Goal: Find specific page/section: Find specific page/section

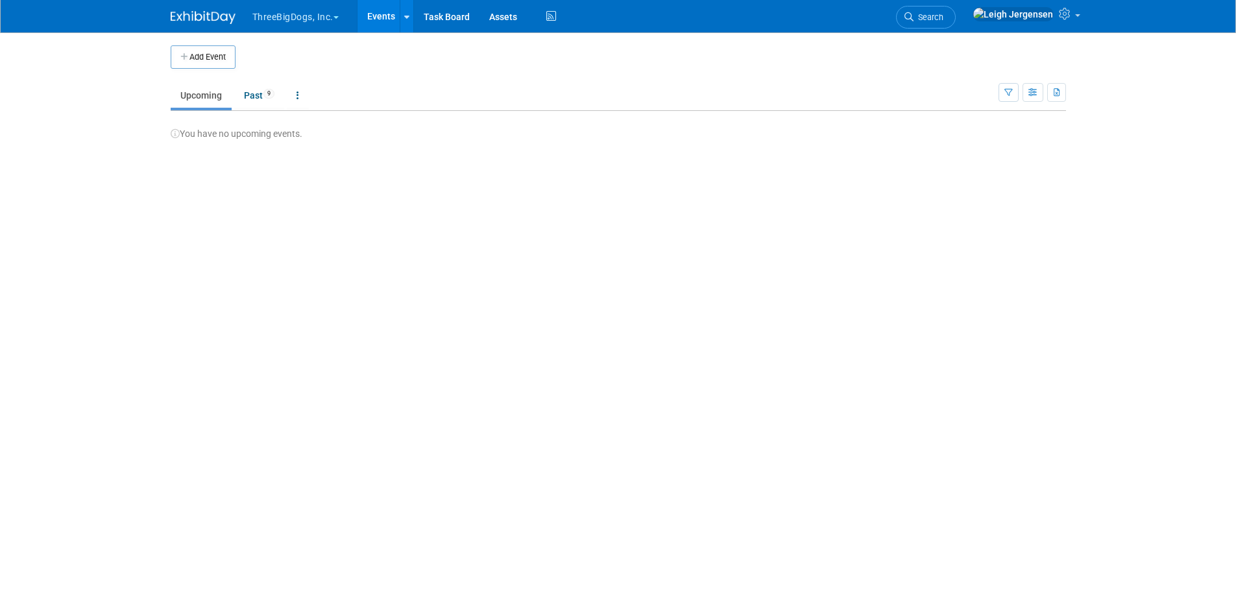
click at [289, 8] on button "ThreeBigDogs, Inc." at bounding box center [303, 14] width 104 height 29
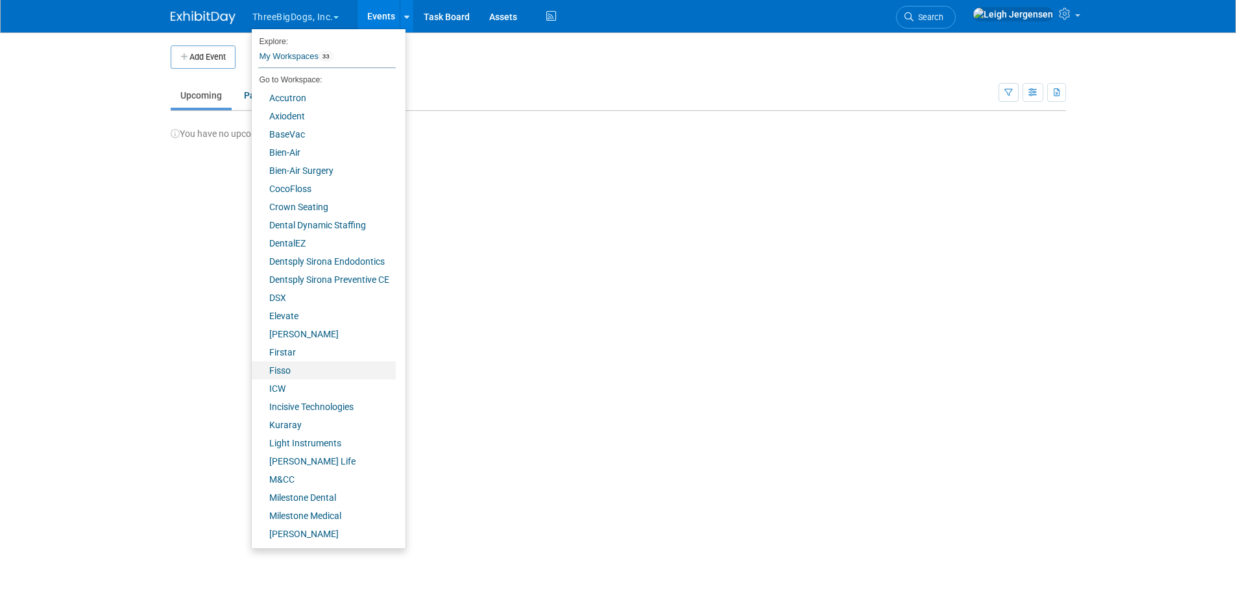
click at [283, 369] on link "Fisso" at bounding box center [324, 371] width 144 height 18
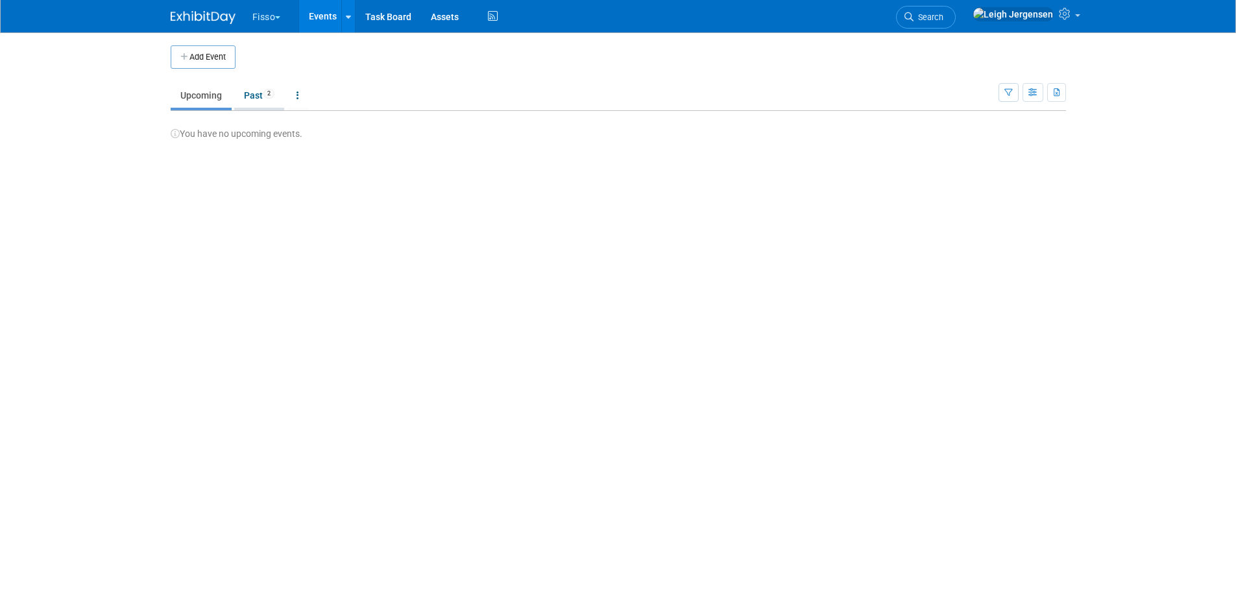
click at [251, 103] on link "Past 2" at bounding box center [259, 95] width 50 height 25
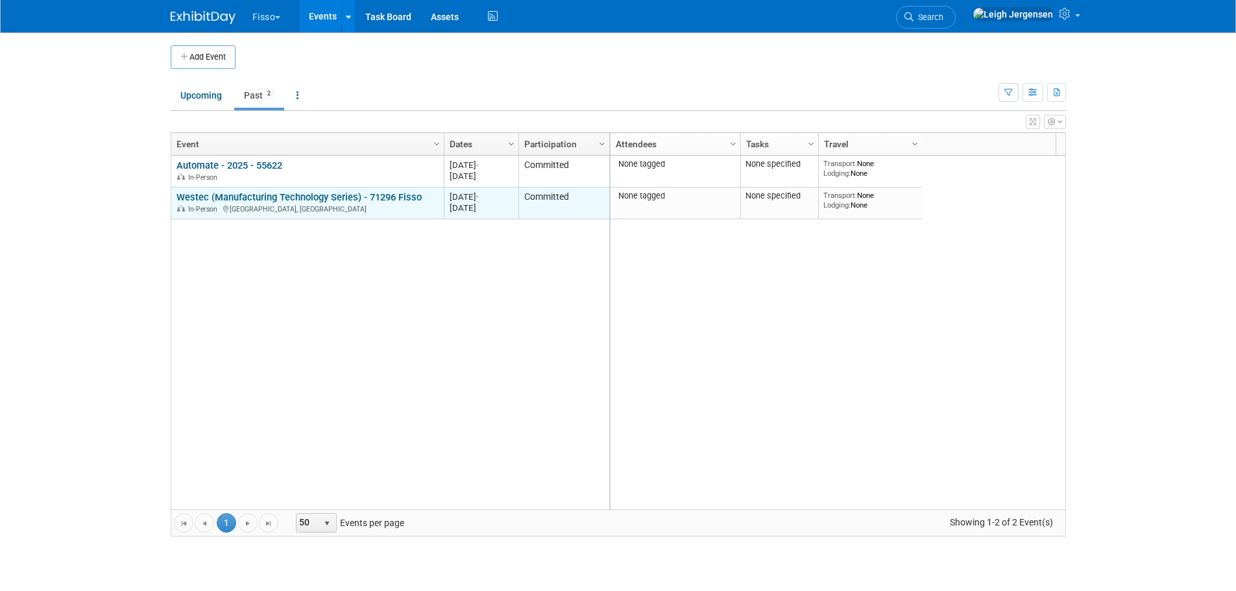
click at [234, 195] on link "Westec (Manufacturing Technology Series) - 71296 Fisso" at bounding box center [299, 197] width 245 height 12
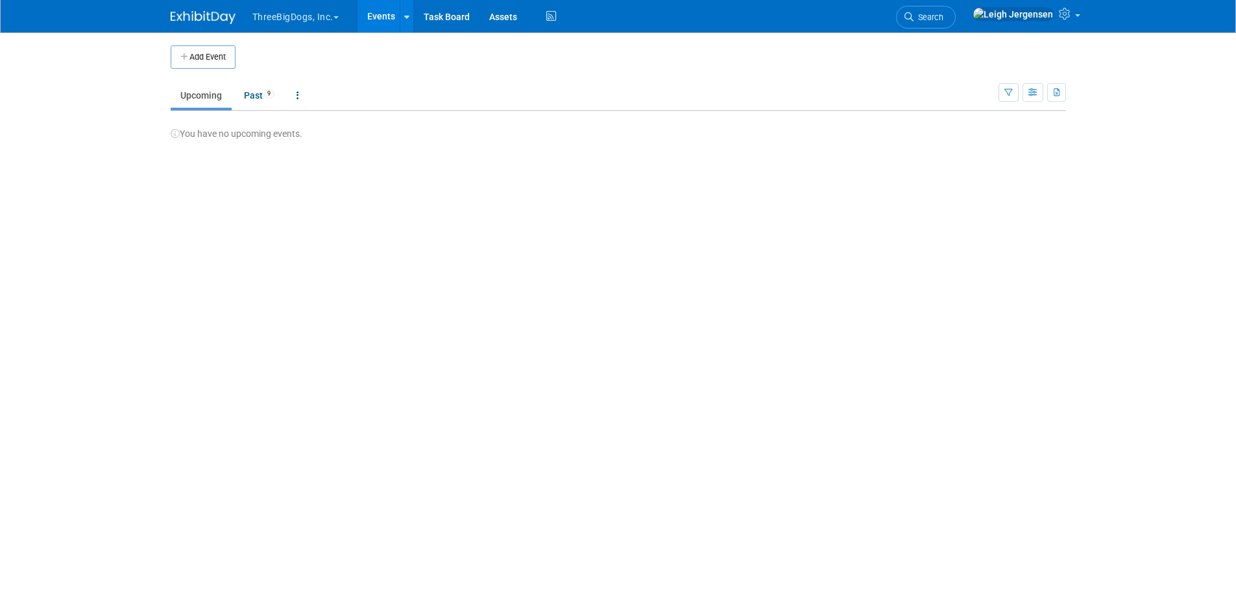
click at [332, 12] on button "ThreeBigDogs, Inc." at bounding box center [303, 14] width 104 height 29
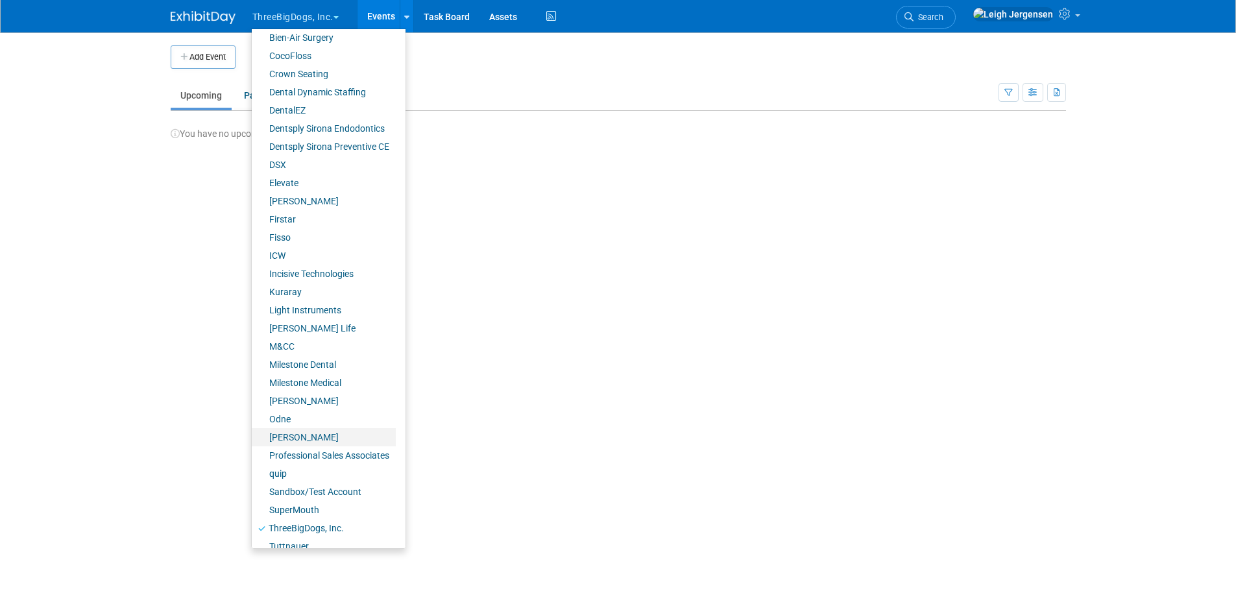
scroll to position [145, 0]
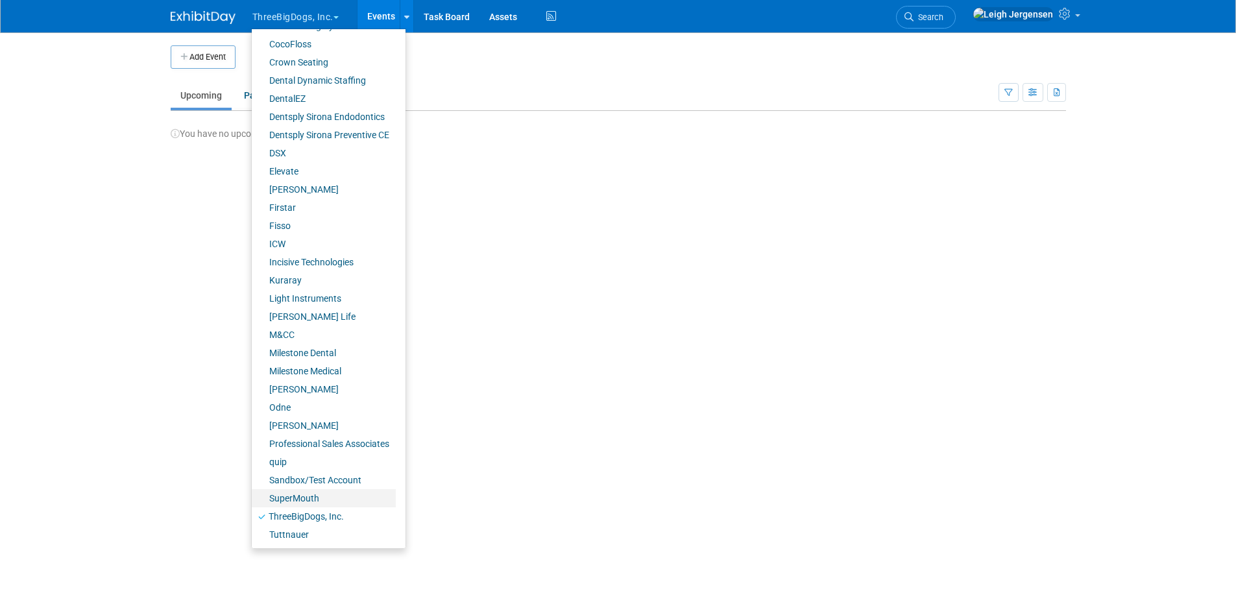
click at [323, 497] on link "SuperMouth" at bounding box center [324, 498] width 144 height 18
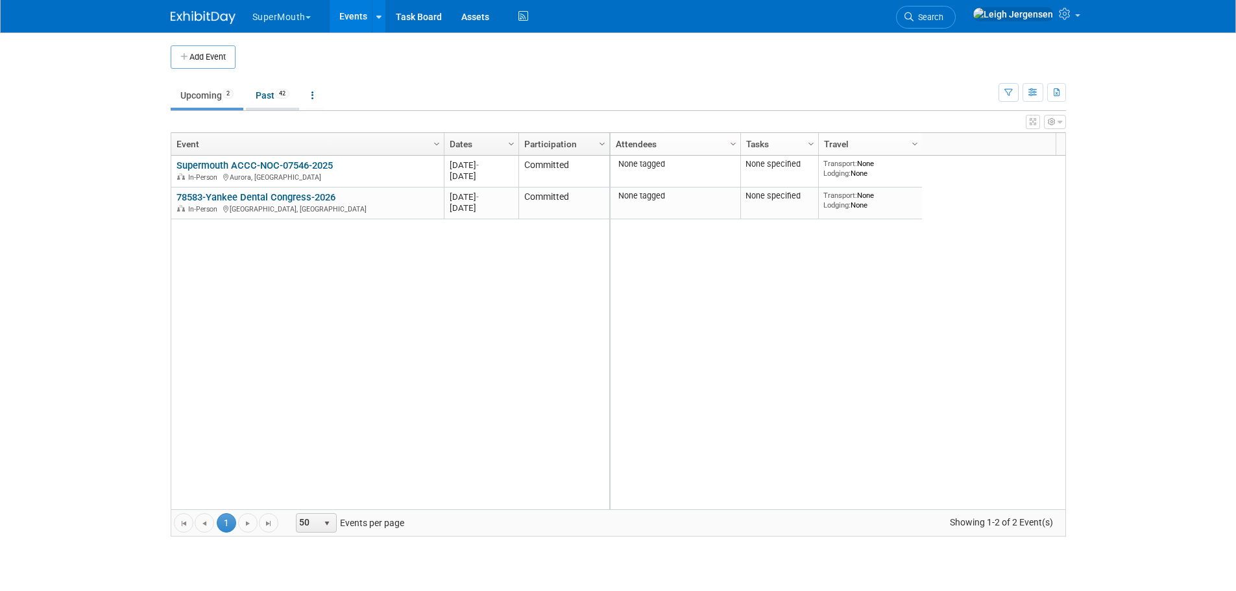
click at [269, 95] on link "Past 42" at bounding box center [272, 95] width 53 height 25
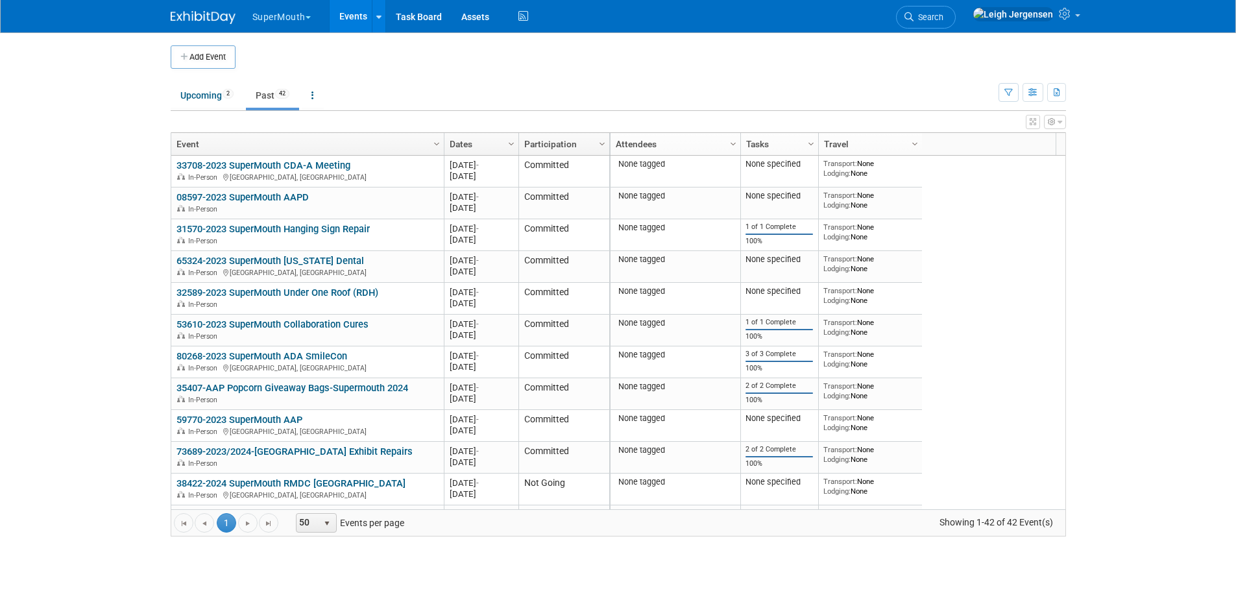
click at [479, 140] on link "Dates" at bounding box center [480, 144] width 60 height 22
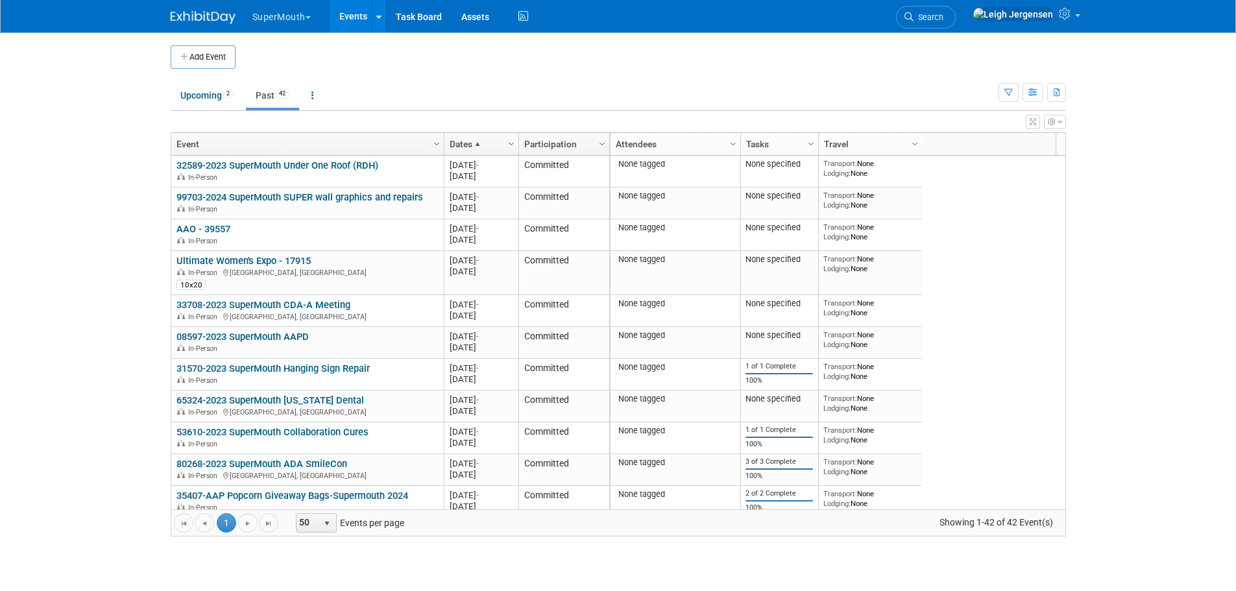
click at [479, 140] on span at bounding box center [478, 144] width 10 height 10
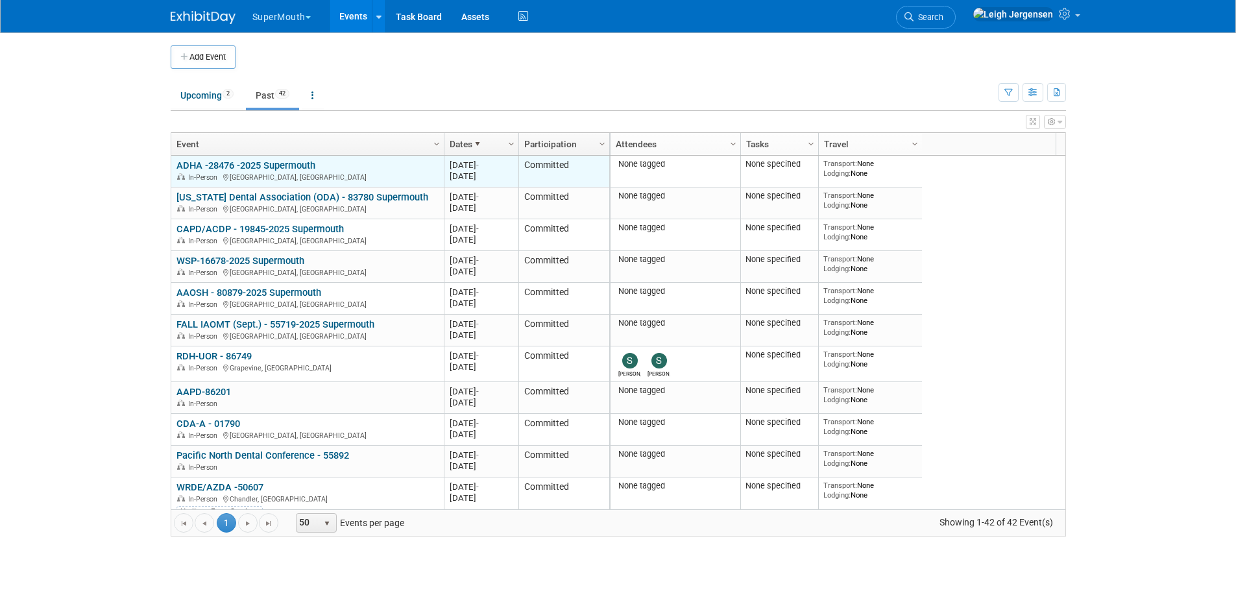
click at [359, 171] on div "In-Person Long Beach, CA" at bounding box center [308, 176] width 262 height 11
click at [301, 166] on link "ADHA -28476 -2025 Supermouth" at bounding box center [246, 166] width 139 height 12
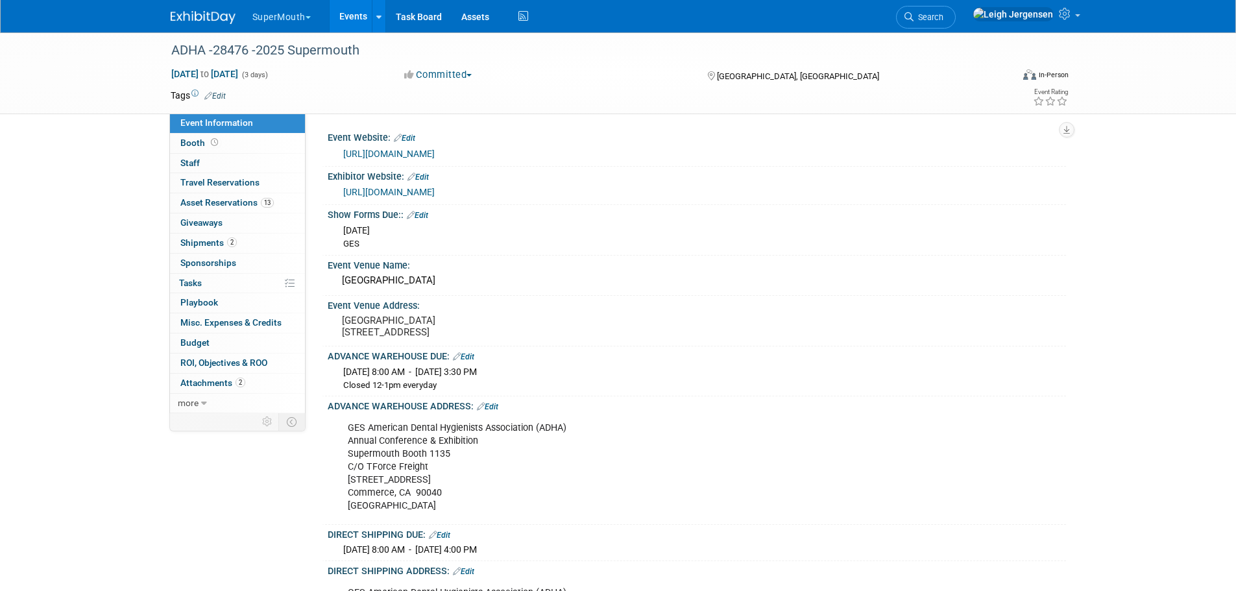
click at [306, 16] on button "SuperMouth" at bounding box center [289, 14] width 76 height 29
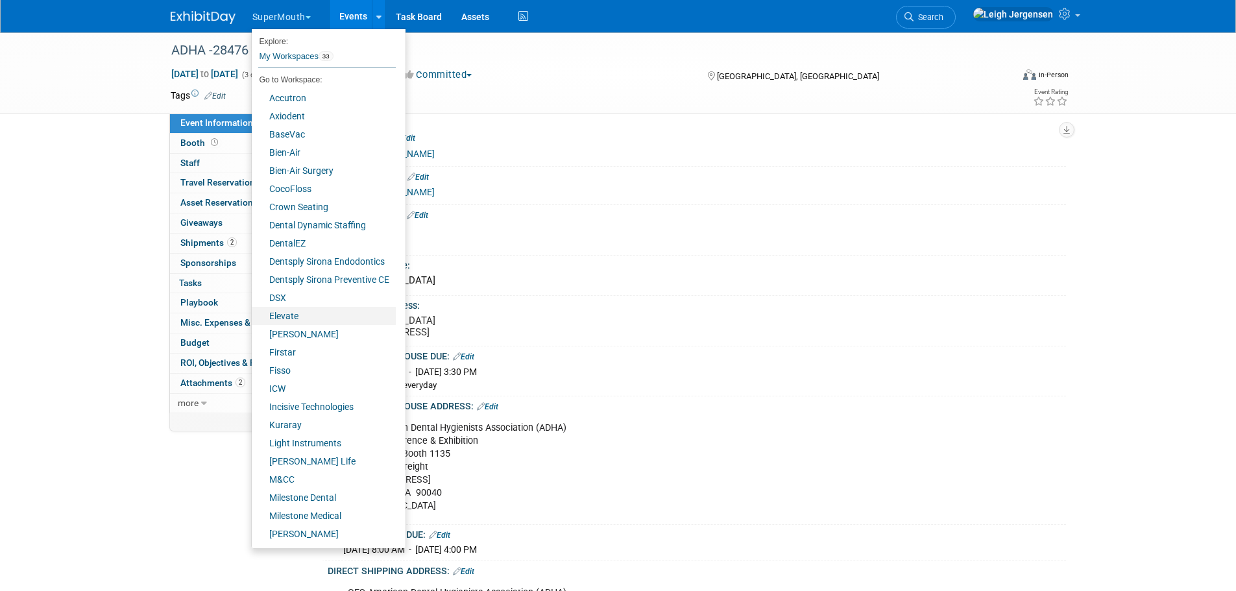
click at [297, 318] on link "Elevate" at bounding box center [324, 316] width 144 height 18
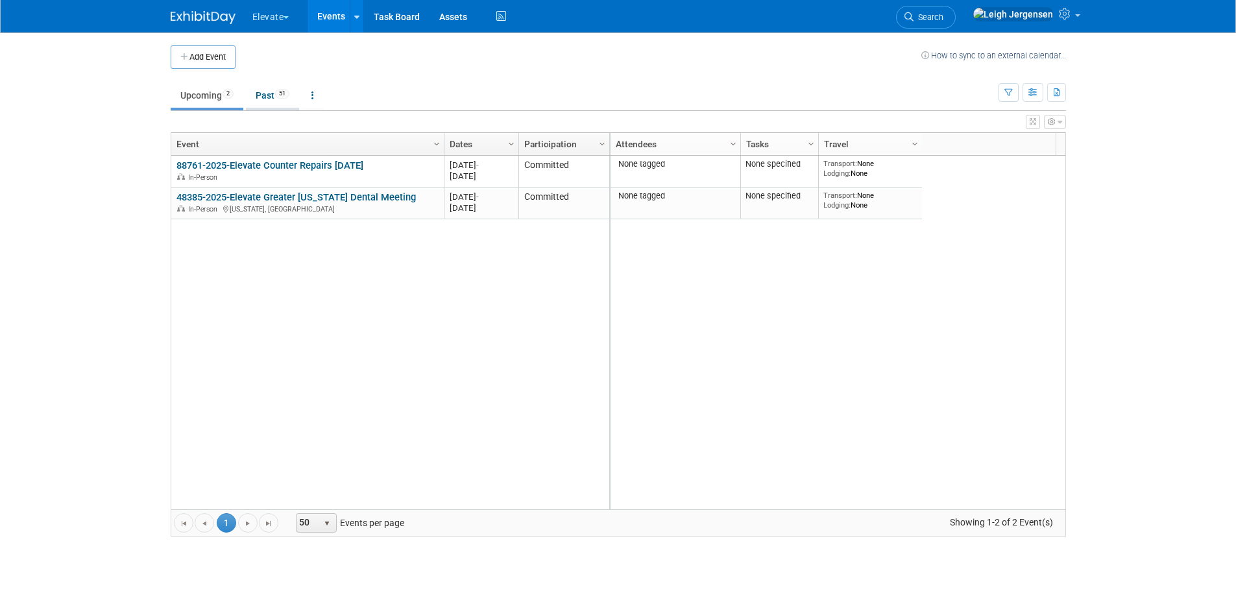
click at [275, 103] on link "Past 51" at bounding box center [272, 95] width 53 height 25
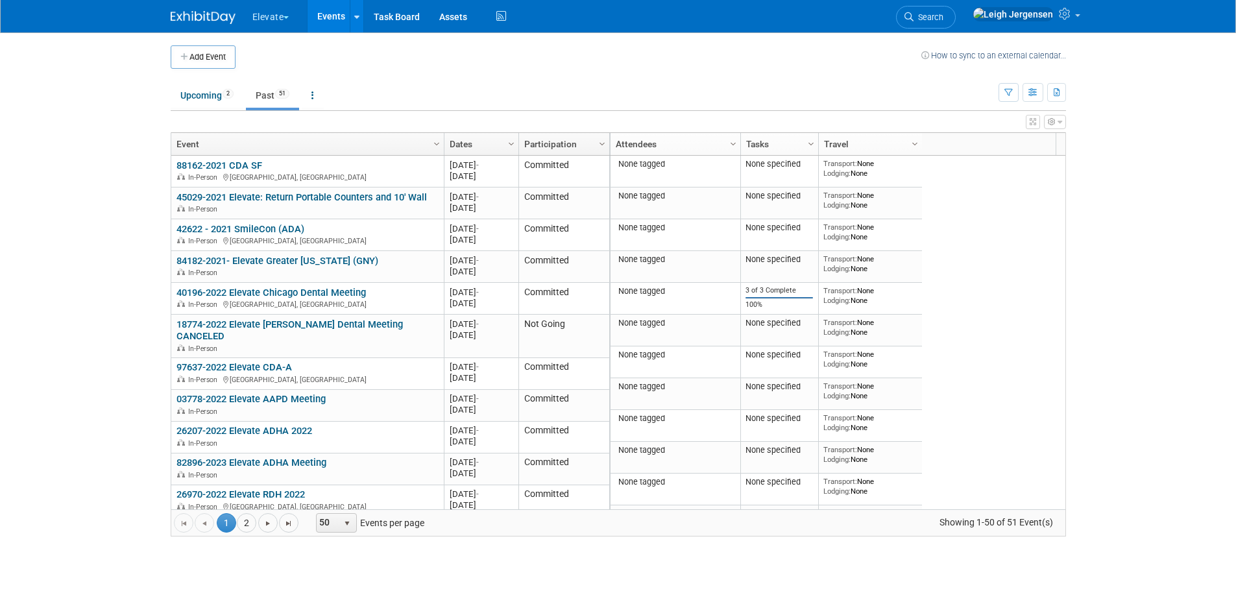
click at [469, 140] on link "Dates" at bounding box center [480, 144] width 60 height 22
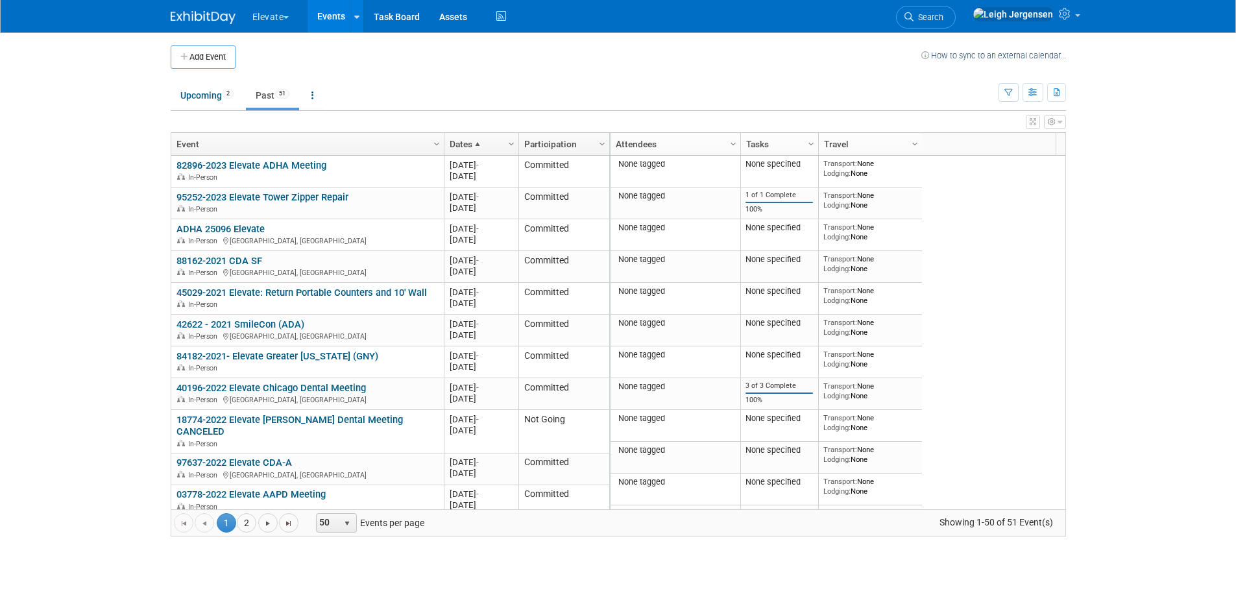
click at [469, 140] on link "Dates" at bounding box center [480, 144] width 60 height 22
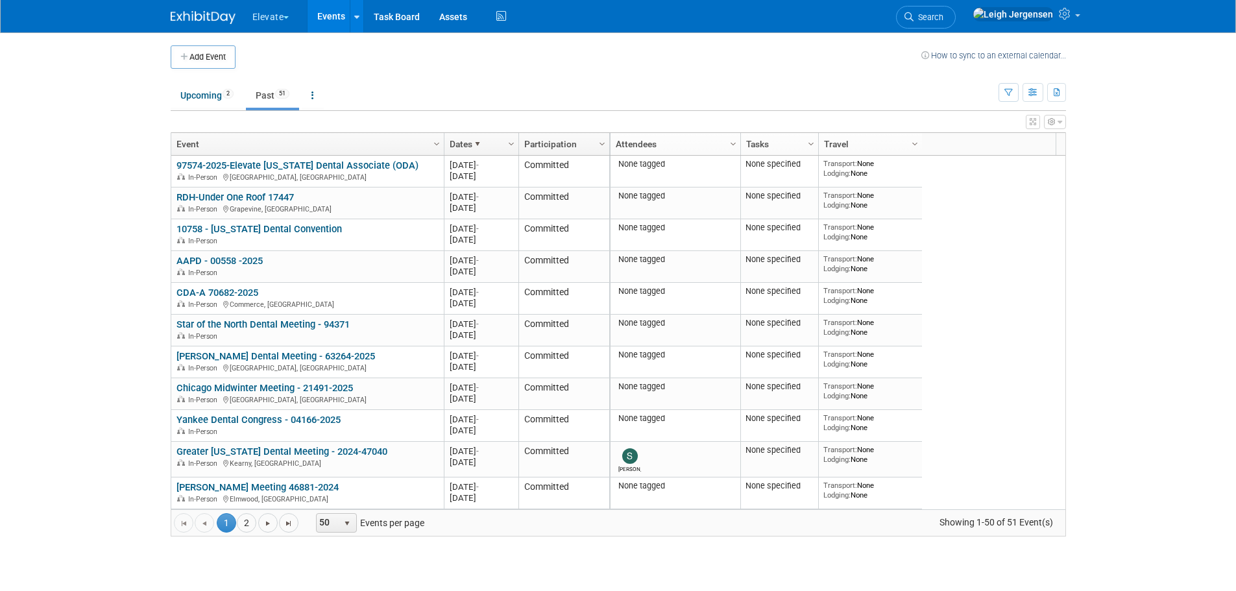
click at [469, 140] on link "Dates" at bounding box center [480, 144] width 60 height 22
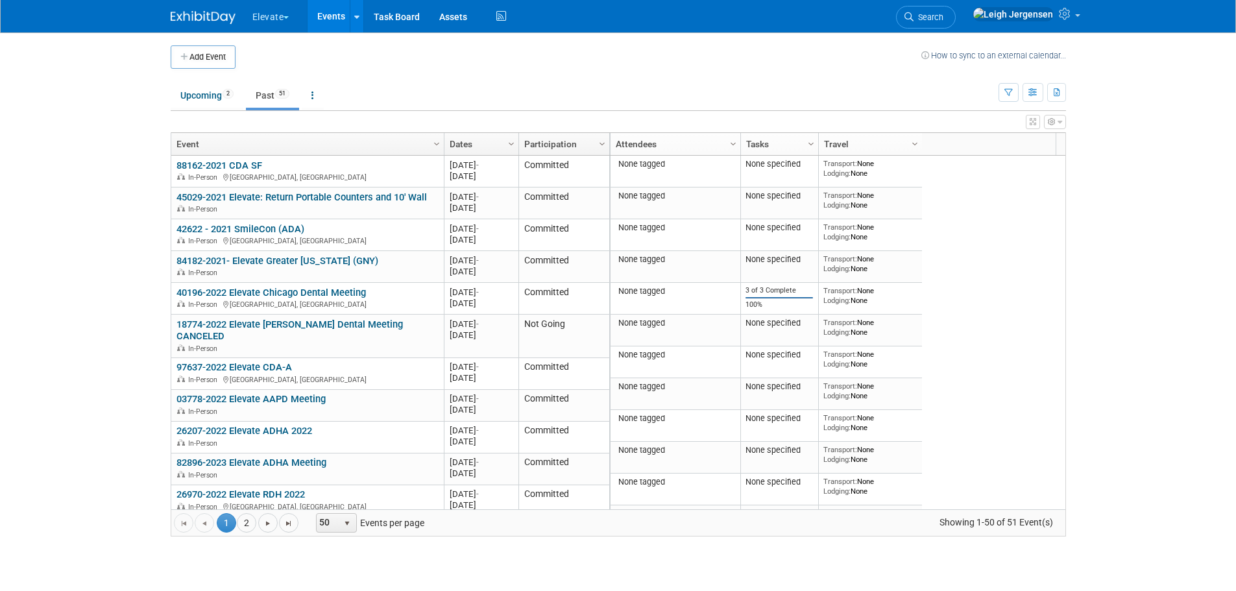
click at [469, 140] on link "Dates" at bounding box center [480, 144] width 60 height 22
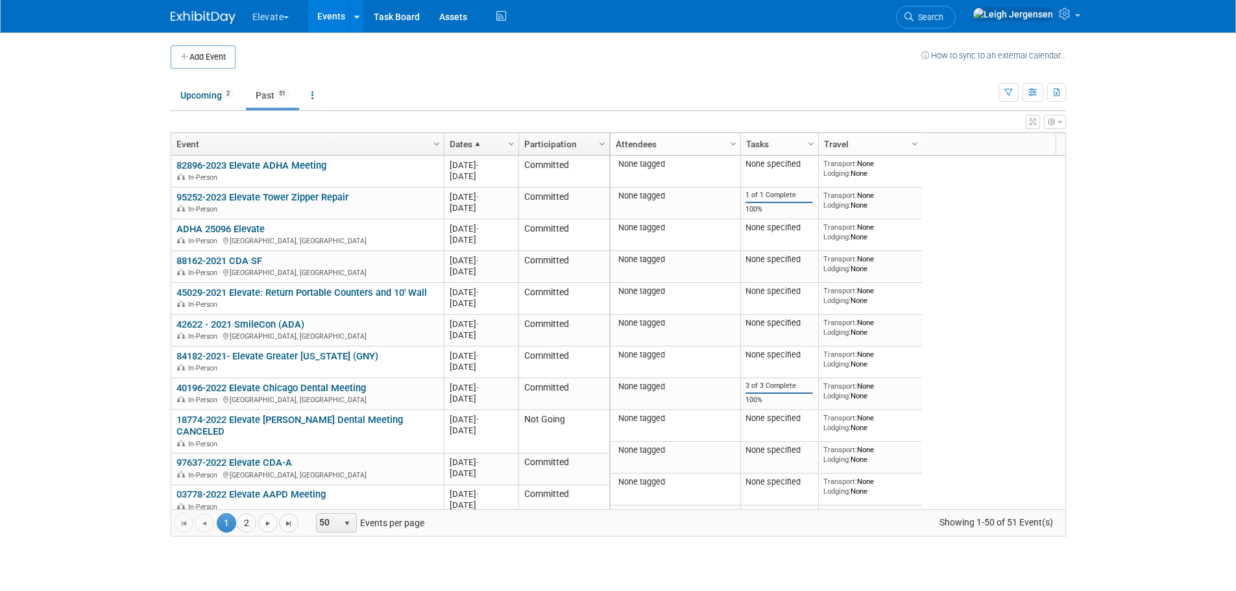
click at [480, 148] on span at bounding box center [478, 144] width 10 height 10
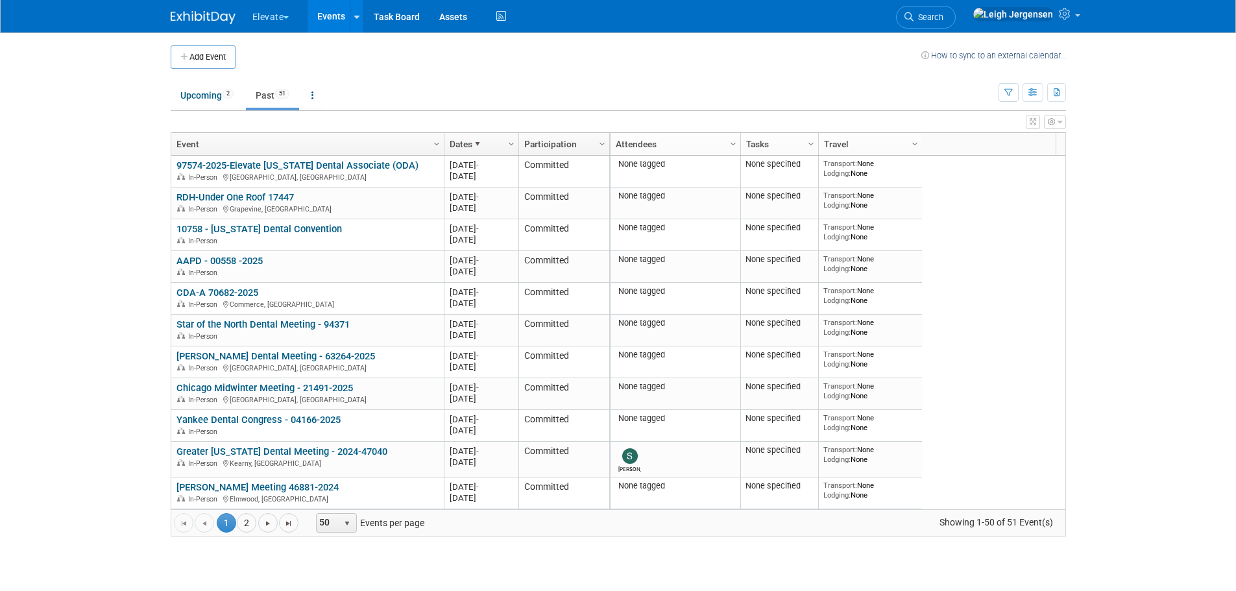
click at [473, 138] on link "Dates" at bounding box center [480, 144] width 60 height 22
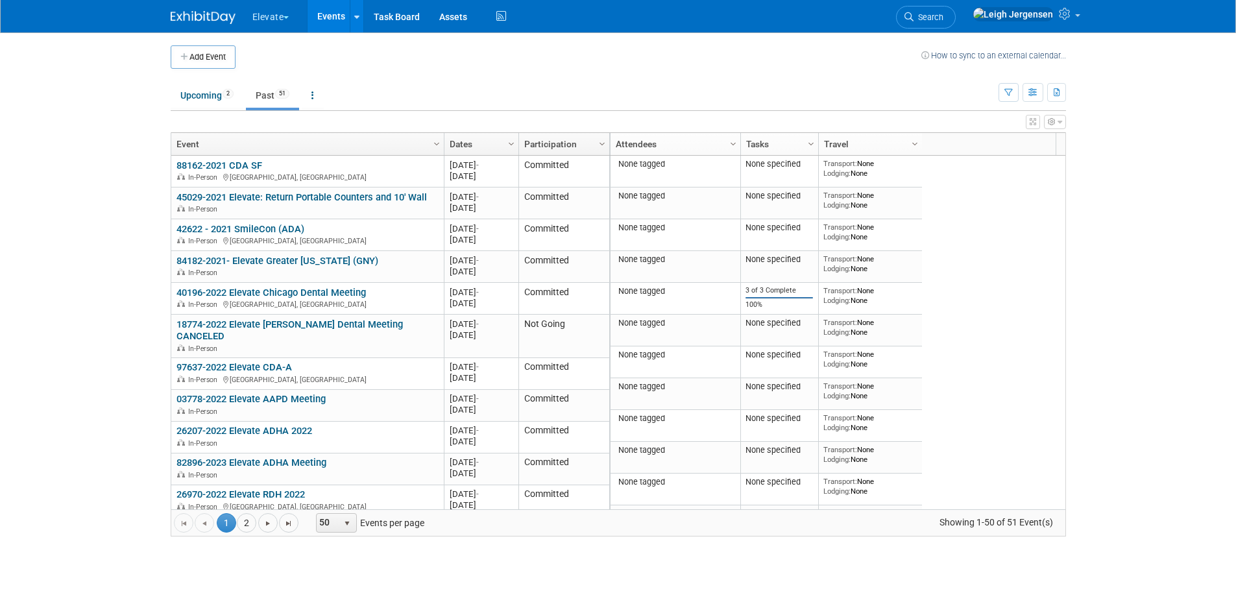
click at [473, 138] on link "Dates" at bounding box center [480, 144] width 60 height 22
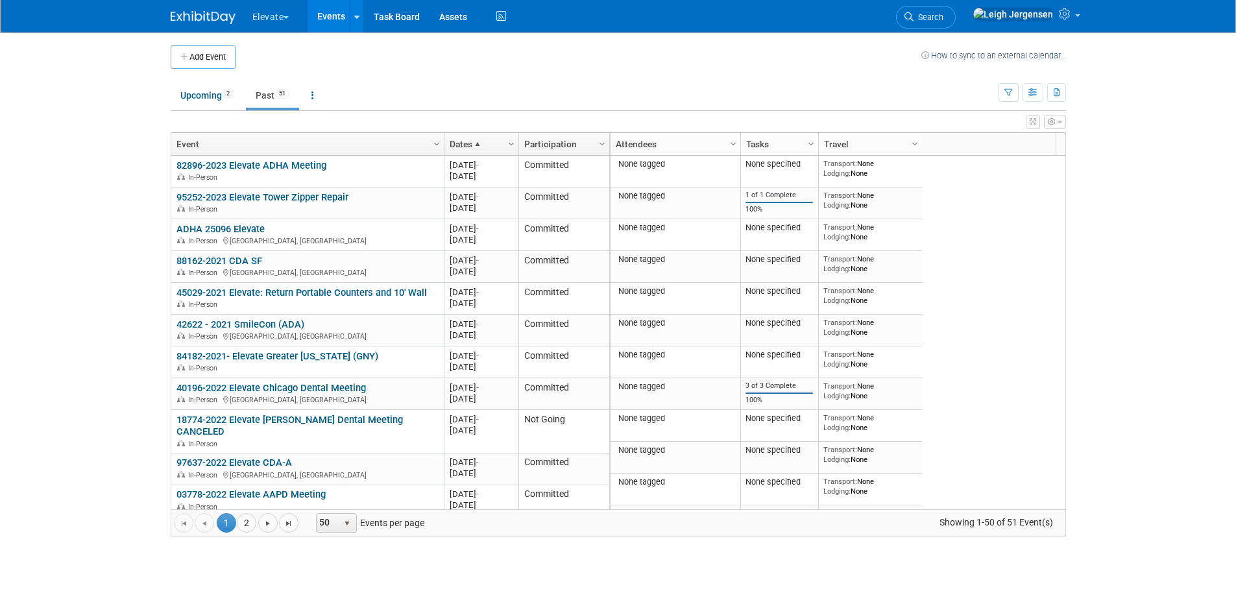
click at [473, 138] on link "Dates" at bounding box center [480, 144] width 60 height 22
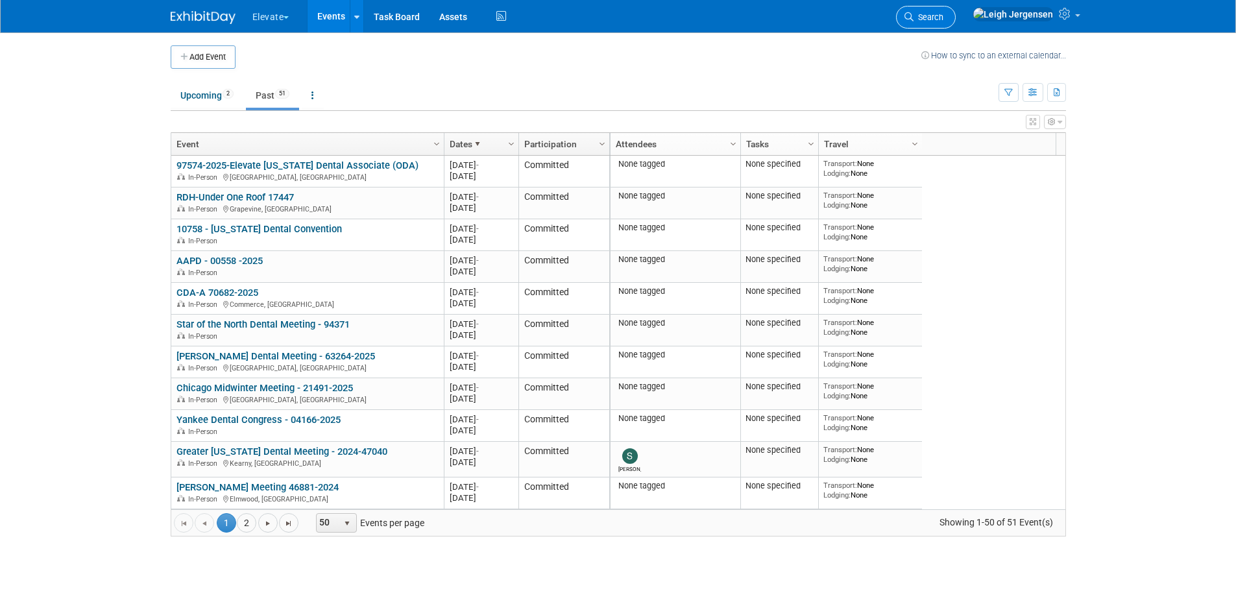
click at [944, 16] on span "Search" at bounding box center [929, 17] width 30 height 10
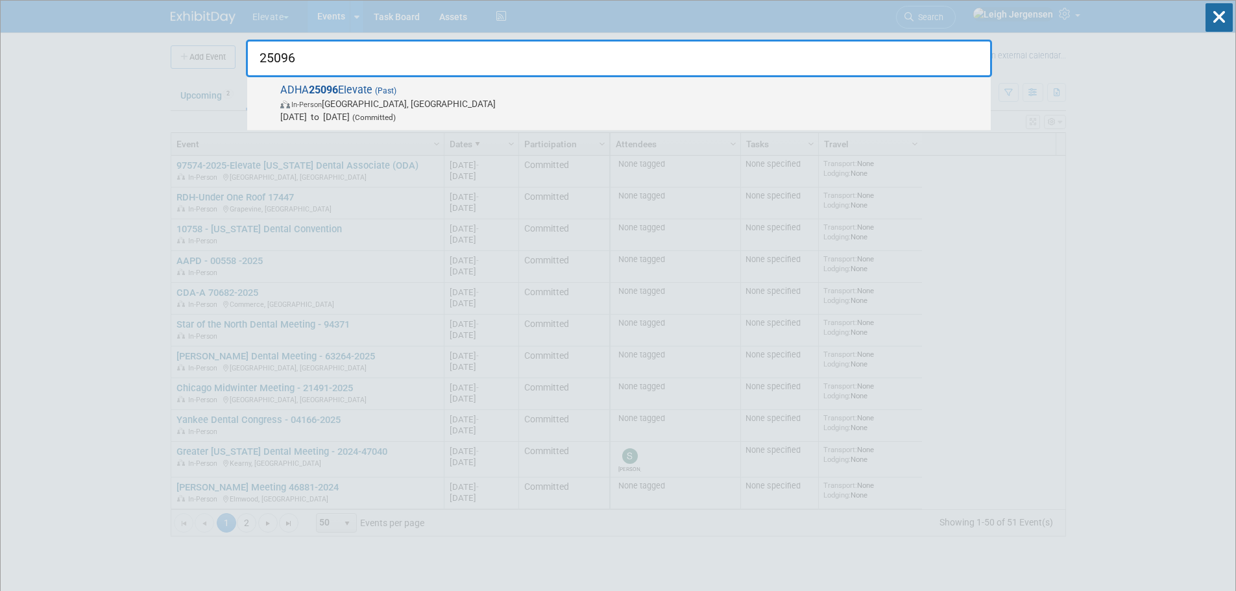
type input "25096"
click at [357, 90] on span "ADHA 25096 Elevate (Past) In-Person Long Beach, CA Oct 3, 2025 to Oct 5, 2025 (…" at bounding box center [630, 104] width 708 height 40
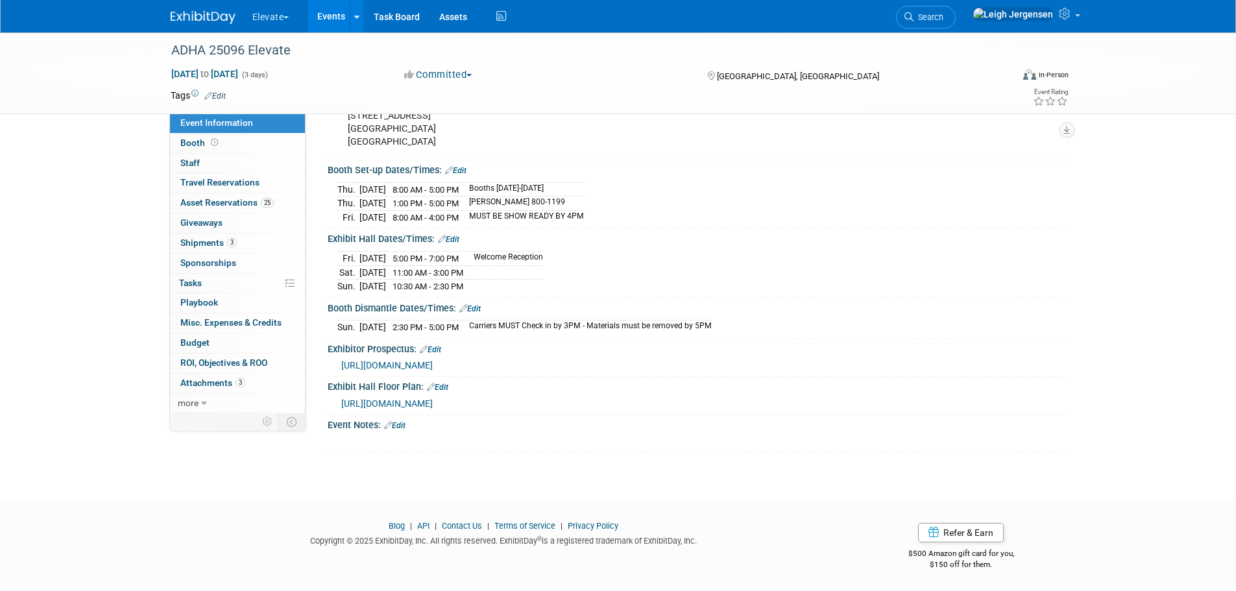
scroll to position [537, 0]
click at [192, 145] on span "Booth" at bounding box center [200, 143] width 40 height 10
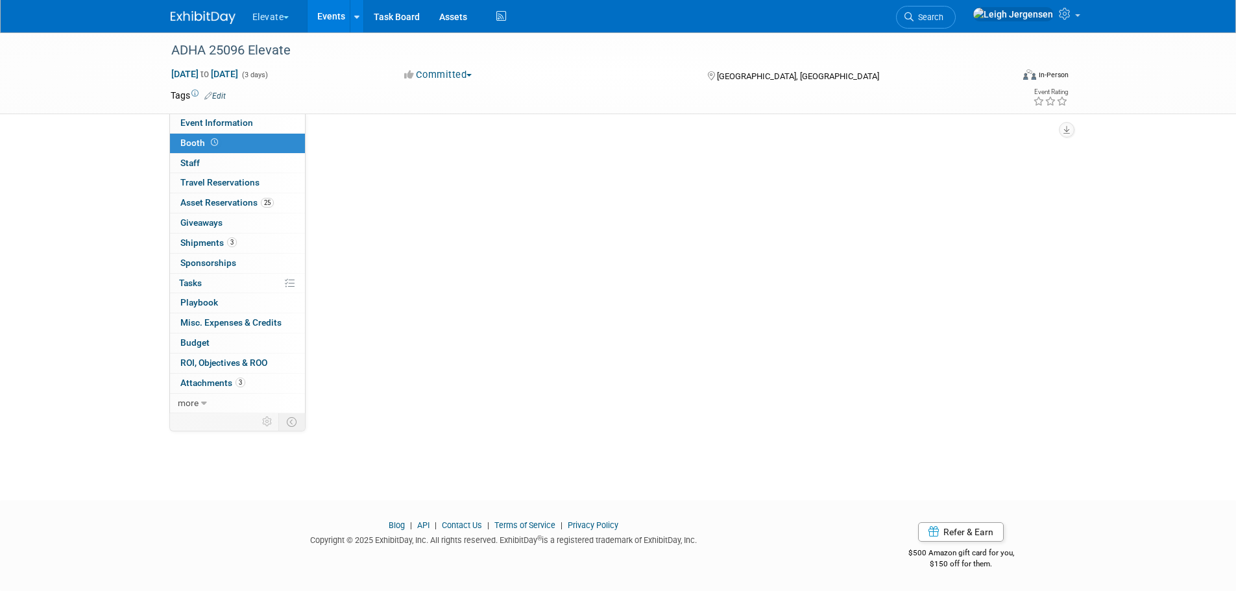
scroll to position [0, 0]
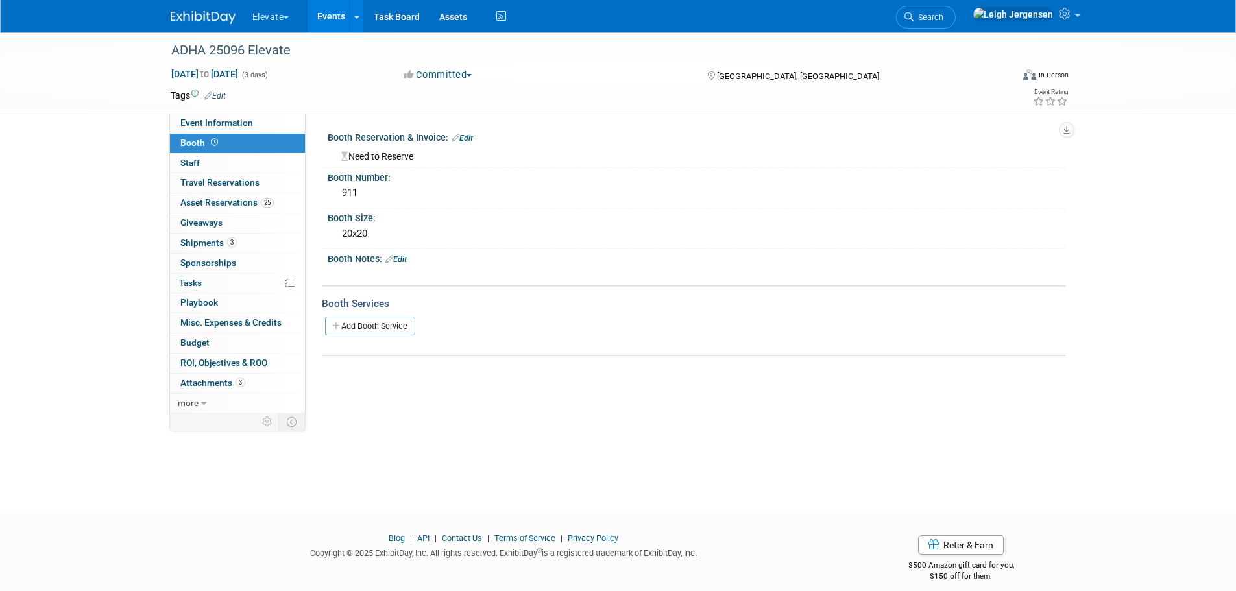
click at [289, 16] on span "button" at bounding box center [286, 17] width 5 height 3
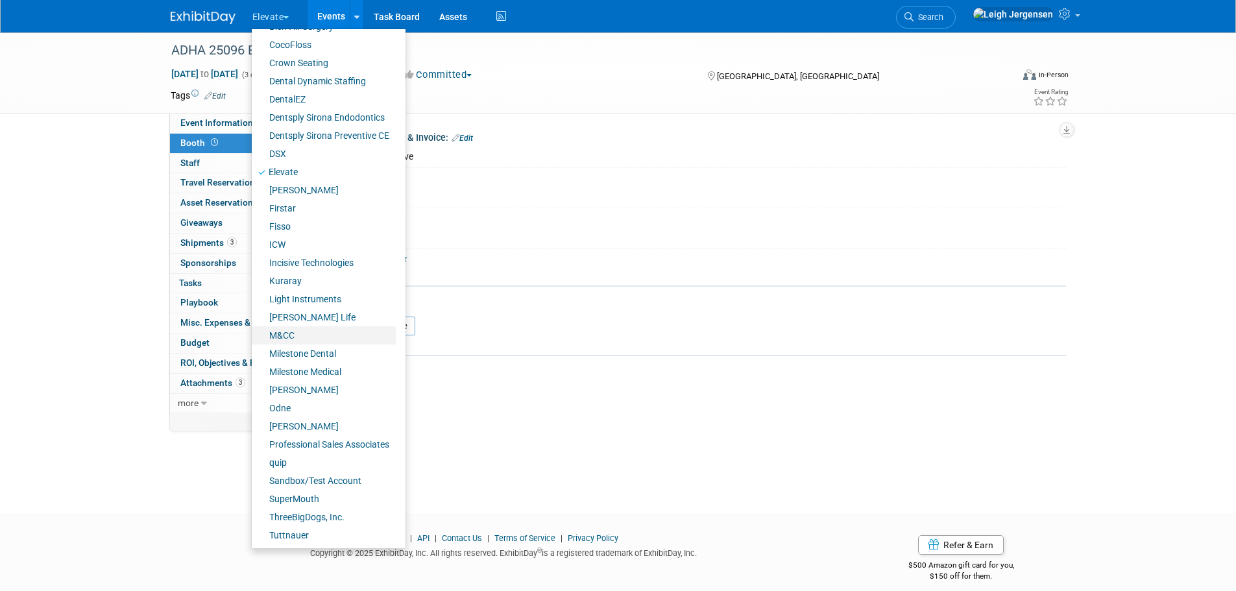
scroll to position [145, 0]
click at [279, 466] on link "quip" at bounding box center [324, 462] width 144 height 18
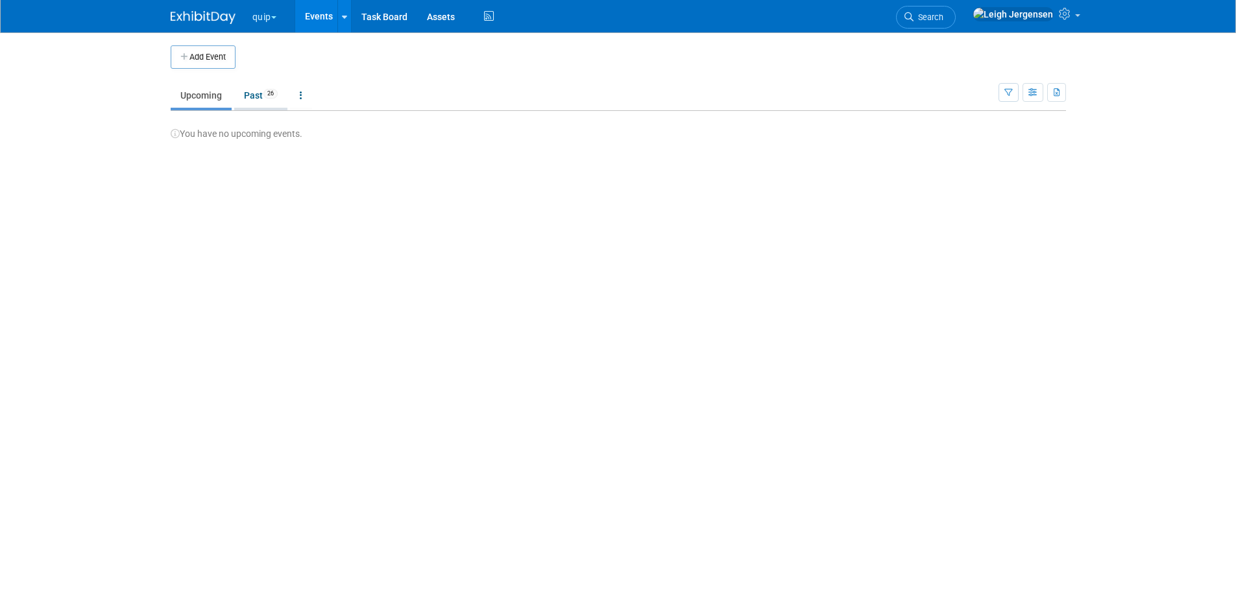
click at [255, 95] on link "Past 26" at bounding box center [260, 95] width 53 height 25
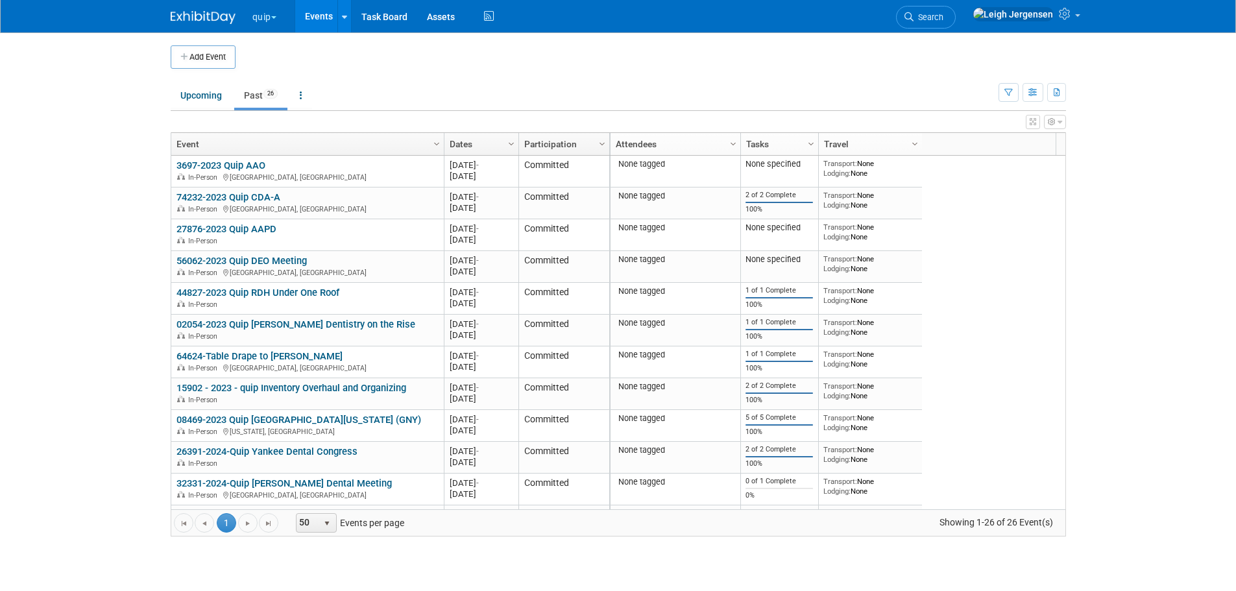
click at [462, 143] on link "Dates" at bounding box center [480, 144] width 60 height 22
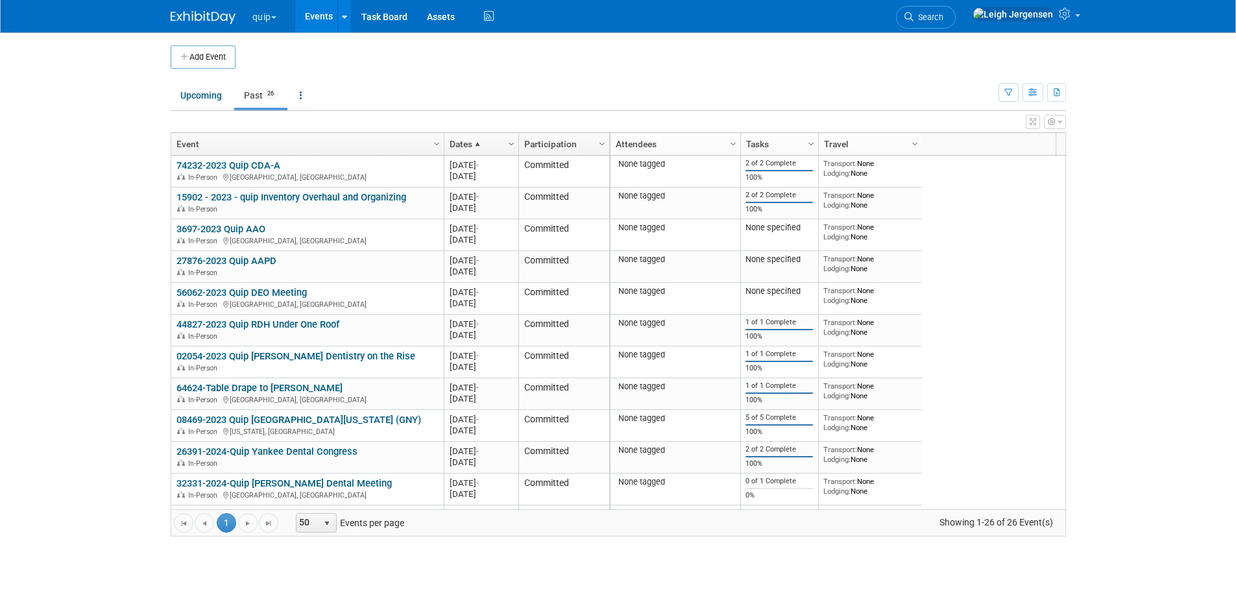
click at [474, 146] on span at bounding box center [478, 144] width 10 height 10
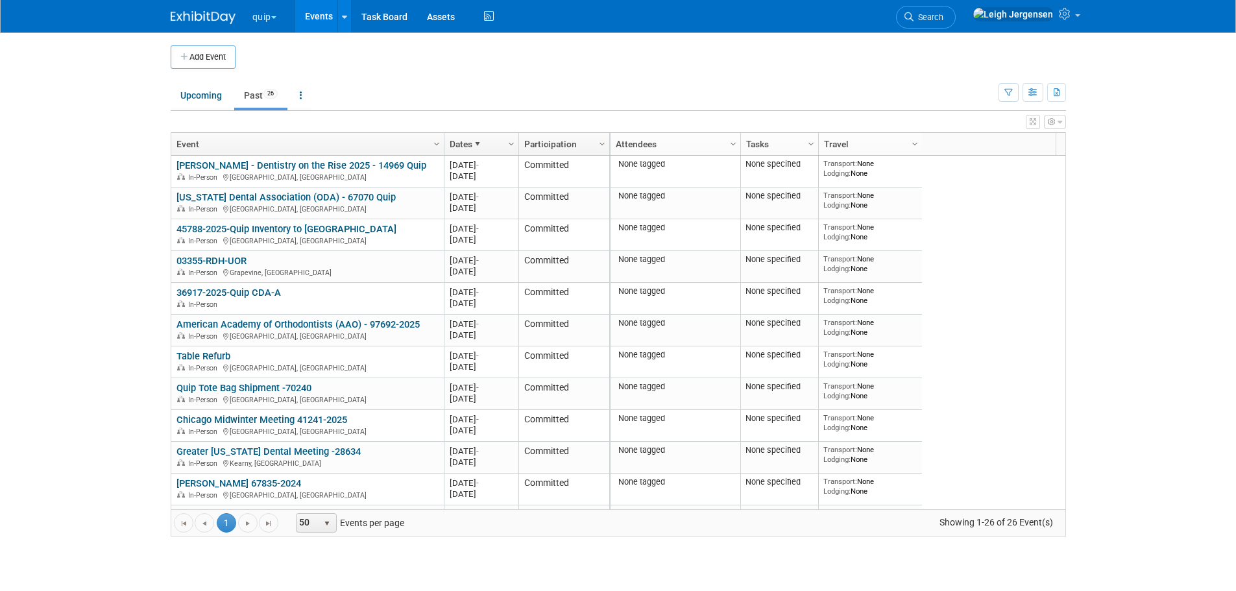
click at [956, 6] on link "Search" at bounding box center [926, 17] width 60 height 23
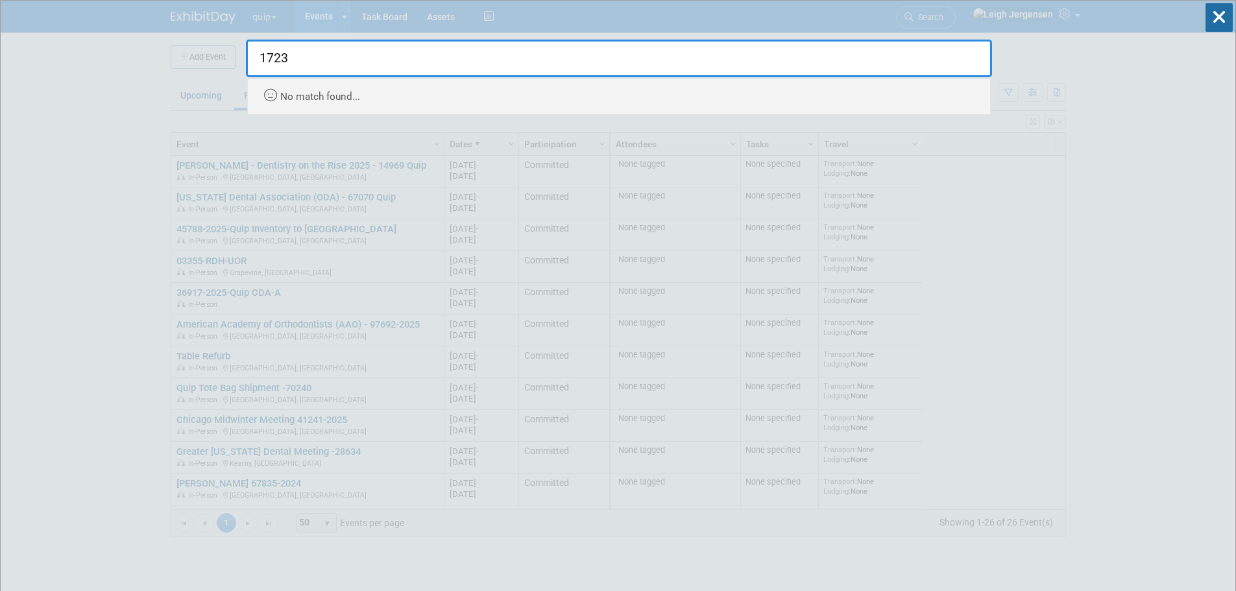
type input "1723"
